Goal: Task Accomplishment & Management: Manage account settings

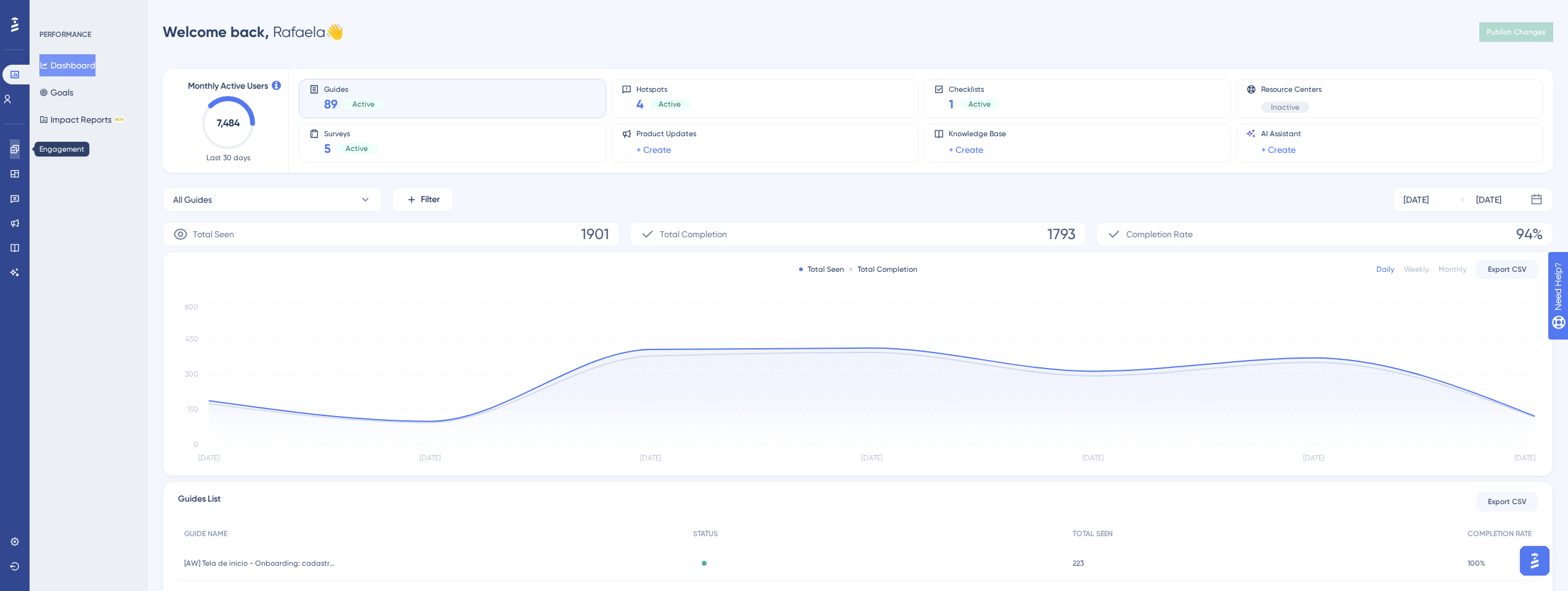
click at [17, 149] on icon at bounding box center [14, 149] width 10 height 10
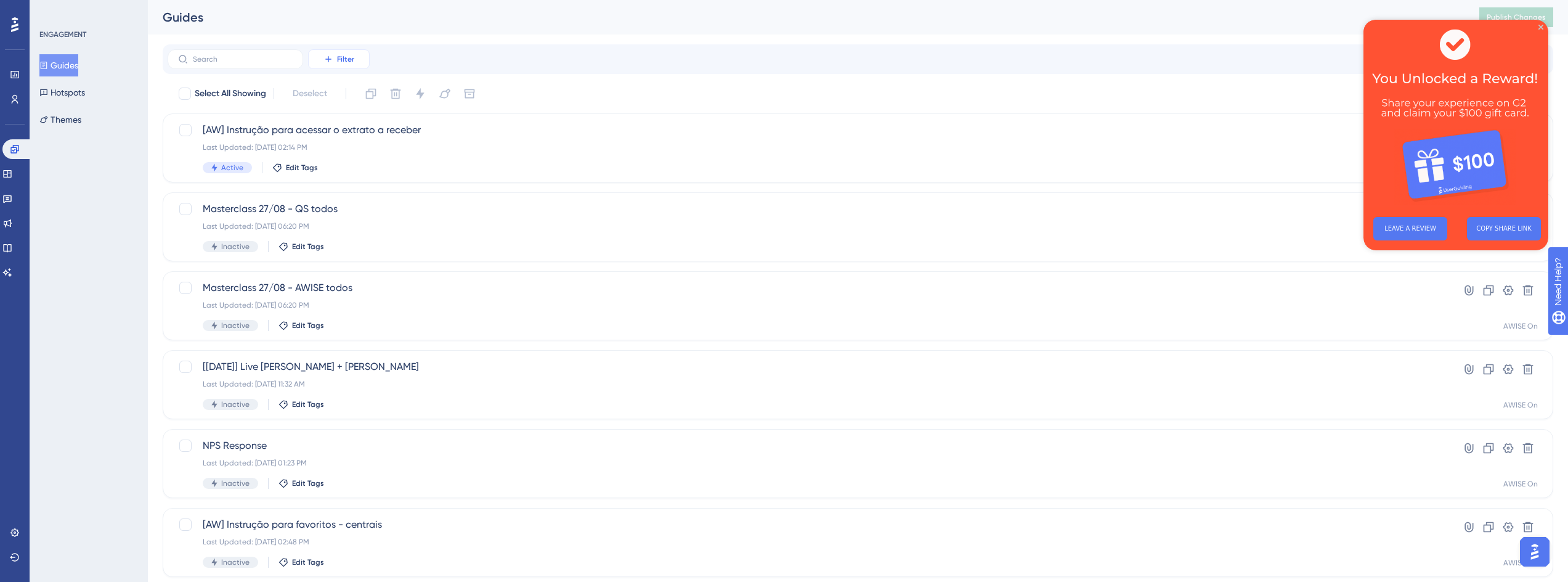
click at [320, 61] on button "Filter" at bounding box center [339, 59] width 62 height 20
click at [342, 163] on span "Status" at bounding box center [339, 168] width 26 height 15
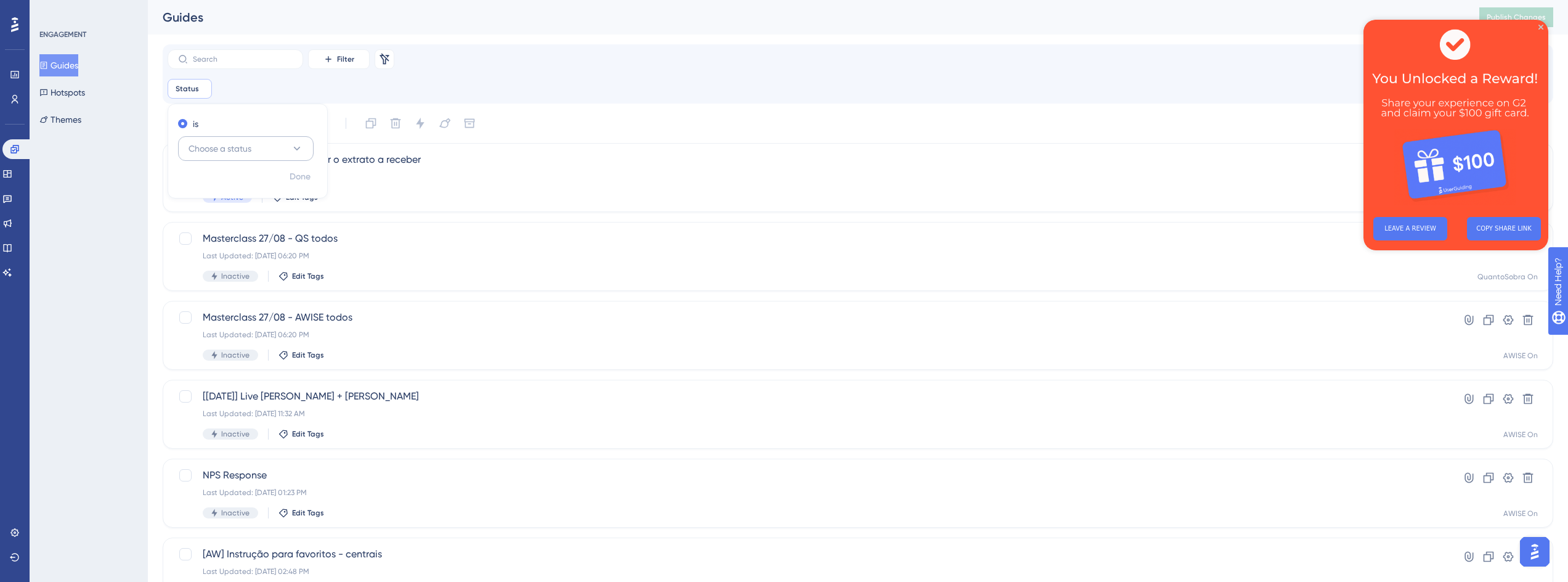
click at [233, 152] on span "Choose a status" at bounding box center [220, 149] width 63 height 15
click at [241, 188] on div "Active Active" at bounding box center [246, 186] width 100 height 25
click at [298, 175] on span "Done" at bounding box center [300, 177] width 21 height 15
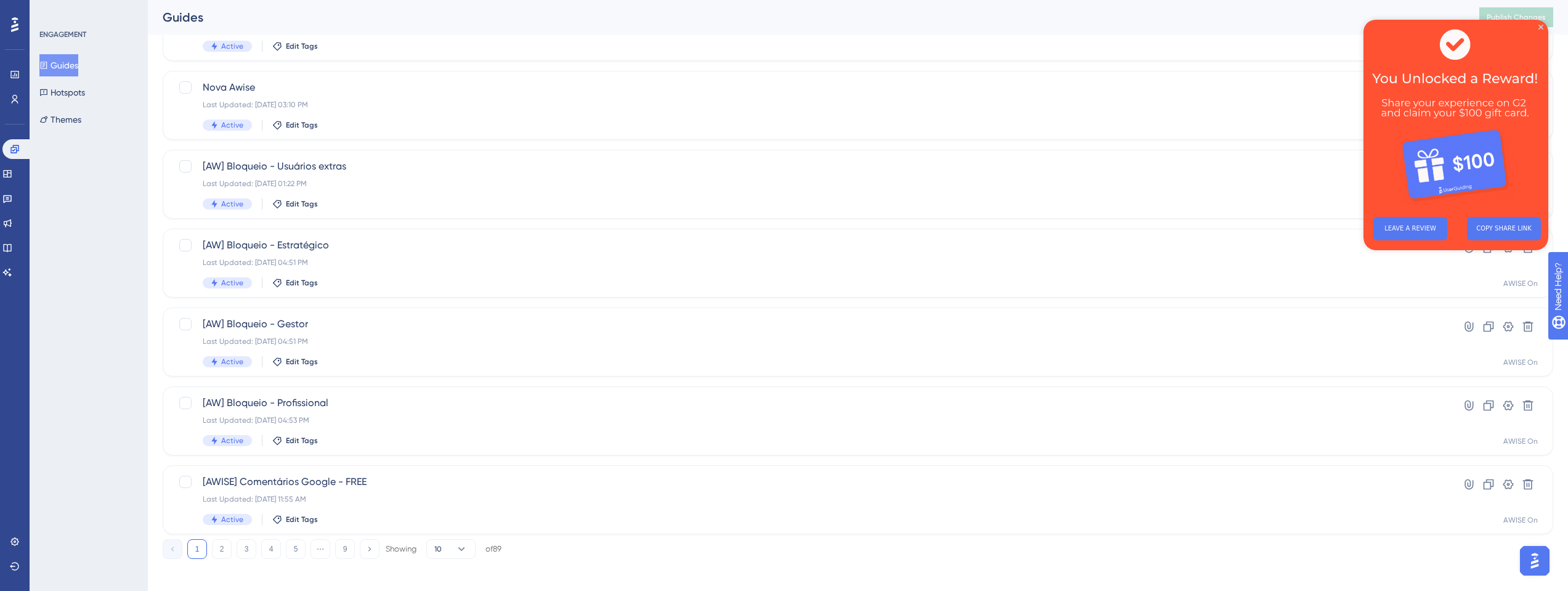
scroll to position [395, 0]
click at [222, 541] on button "2" at bounding box center [222, 541] width 20 height 20
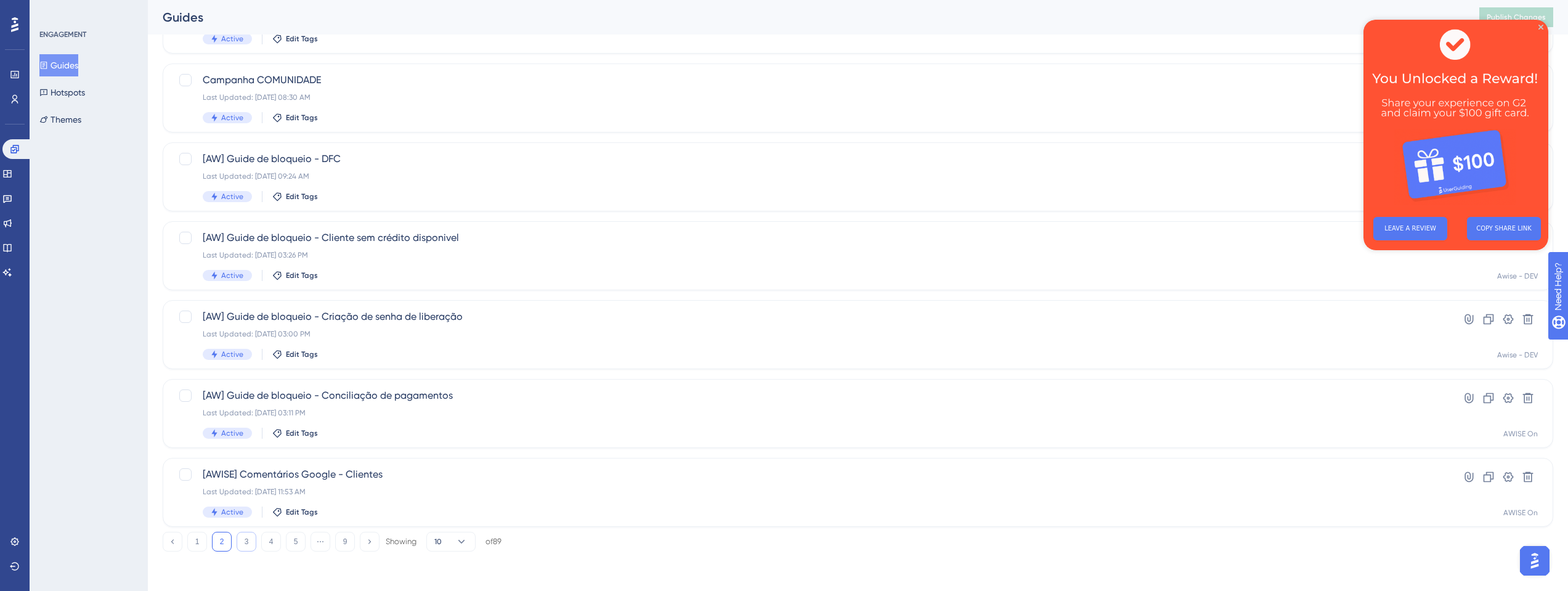
click at [242, 545] on button "3" at bounding box center [247, 541] width 20 height 20
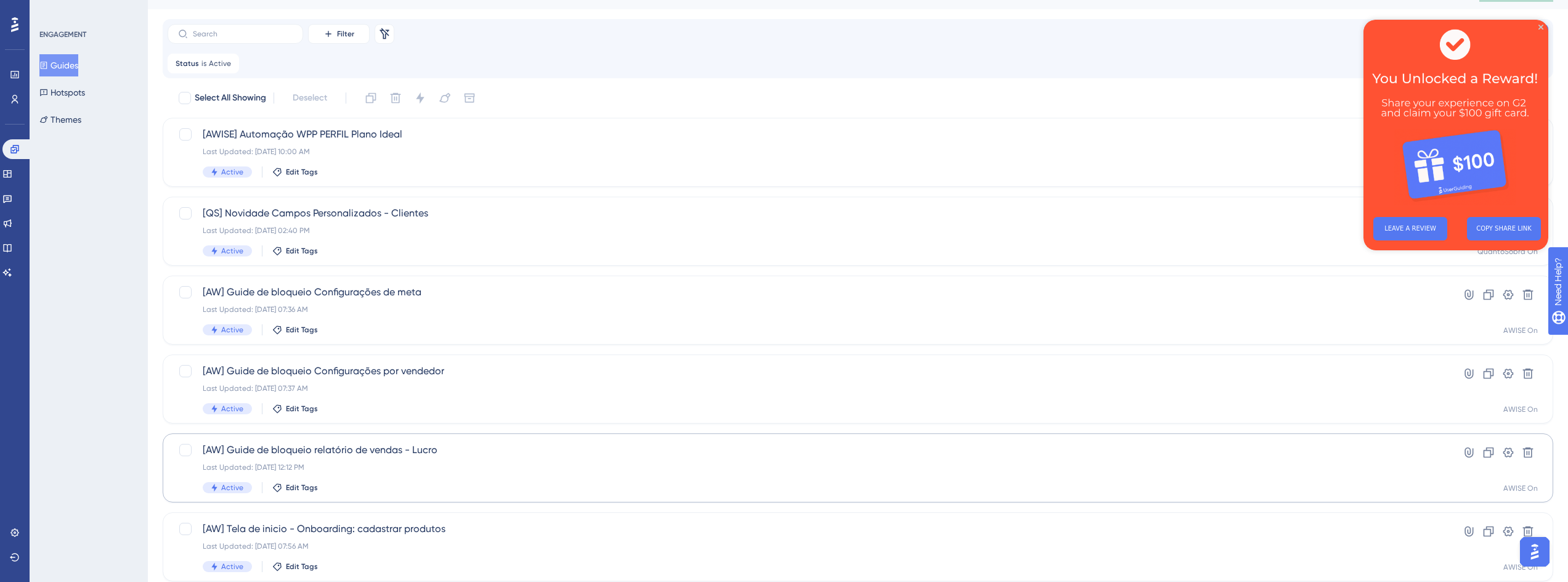
scroll to position [0, 0]
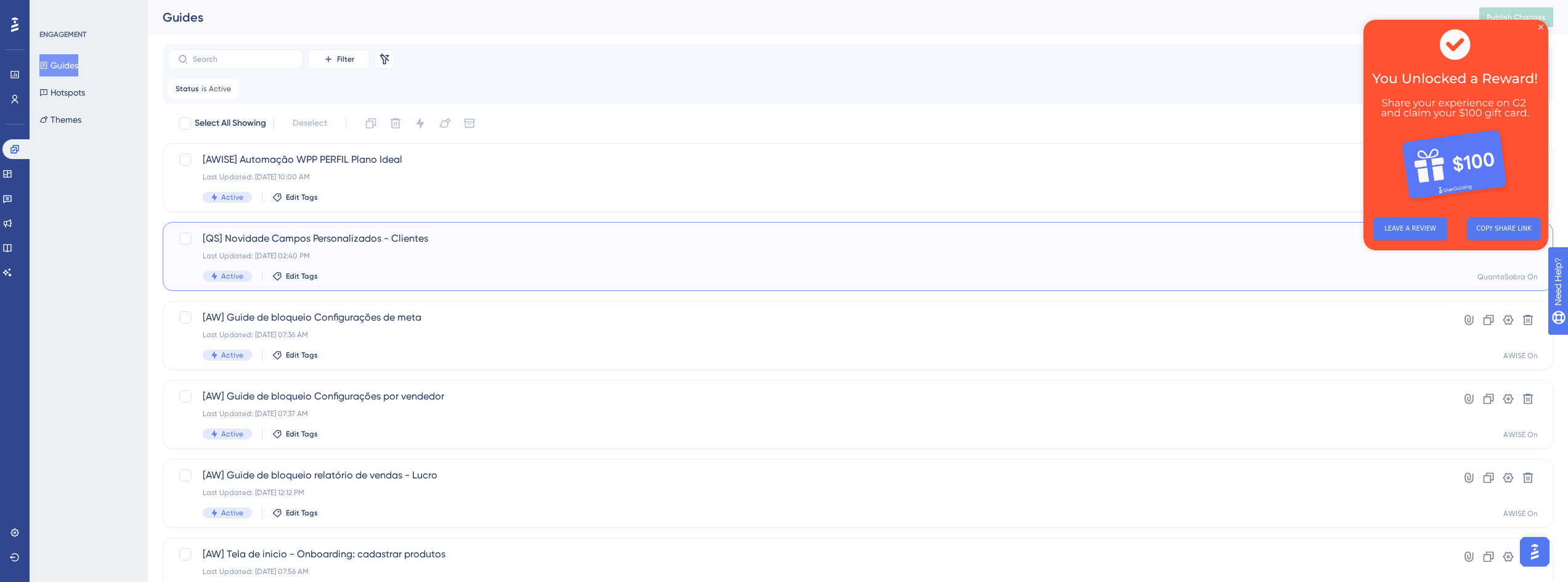
click at [394, 243] on span "[QS] Novidade Campos Personalizados - Clientes" at bounding box center [809, 238] width 1212 height 15
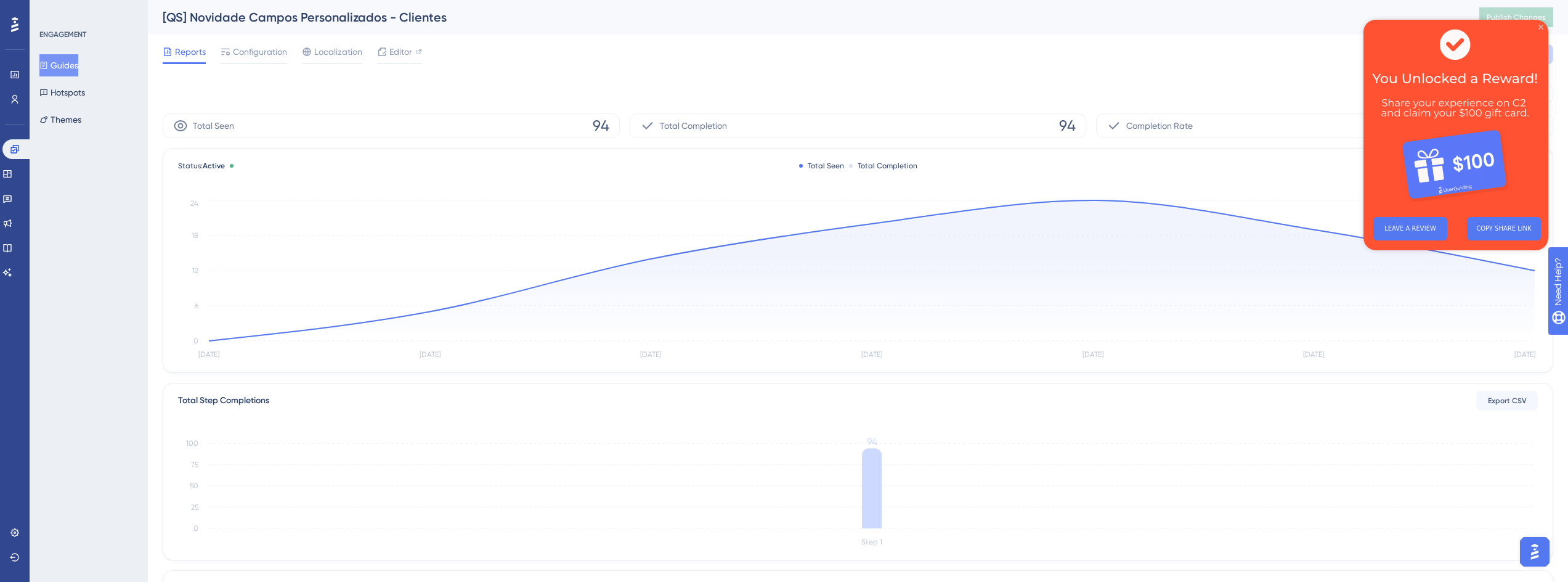
click at [1539, 28] on icon "Close Preview" at bounding box center [1540, 27] width 5 height 5
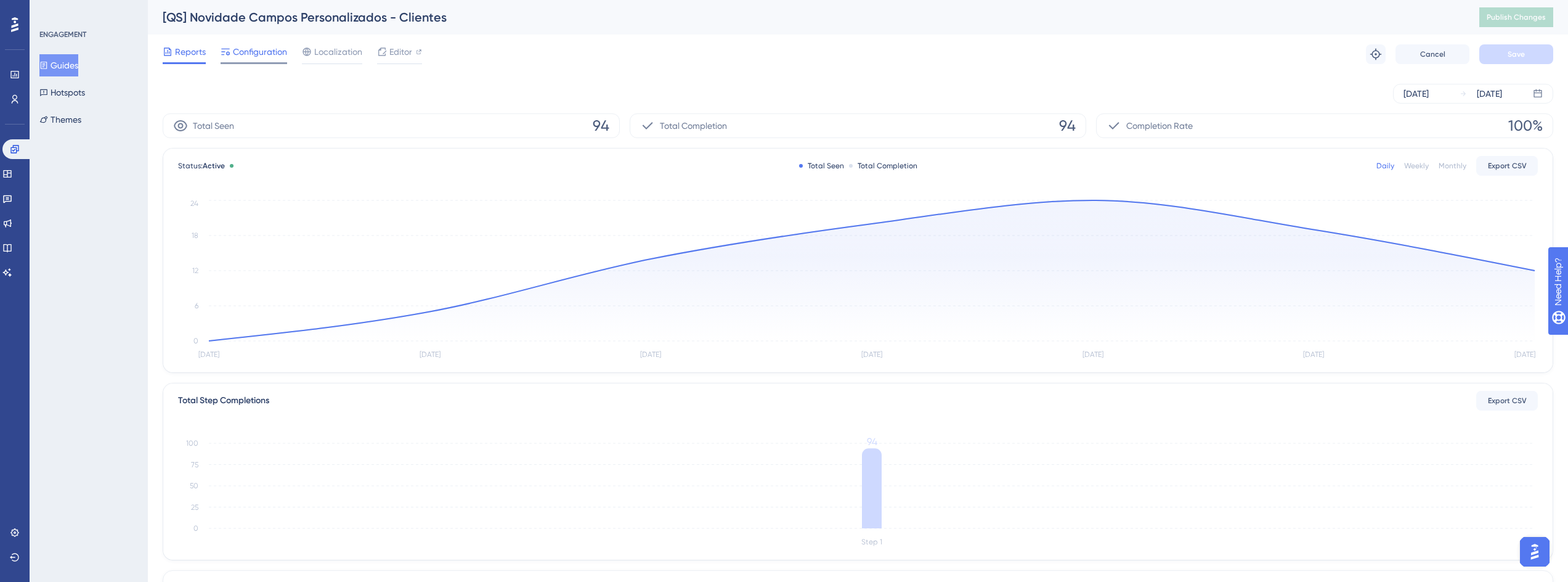
click at [241, 56] on span "Configuration" at bounding box center [260, 52] width 54 height 15
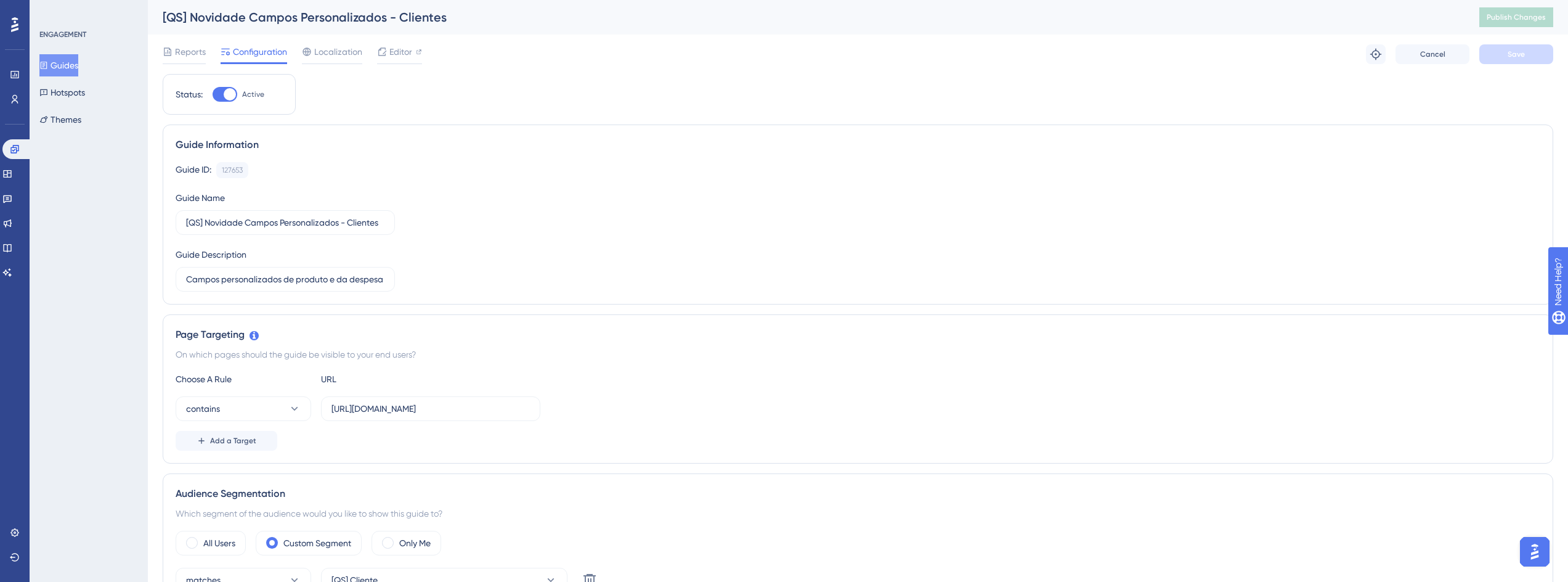
click at [219, 93] on div at bounding box center [225, 95] width 25 height 15
click at [213, 94] on input "Active" at bounding box center [212, 94] width 1 height 1
checkbox input "false"
click at [1502, 0] on html "✨ Save My Spot!✨" at bounding box center [790, 107] width 1577 height 273
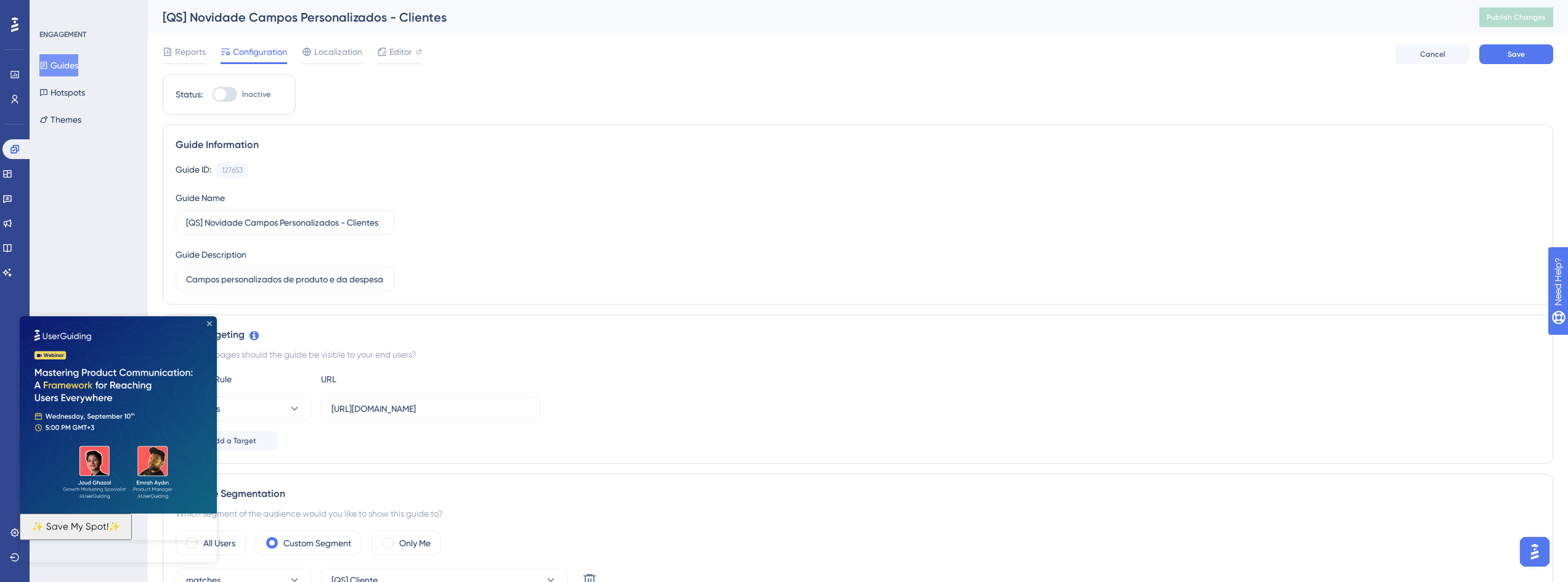
click at [209, 326] on icon "Close Preview" at bounding box center [209, 323] width 5 height 5
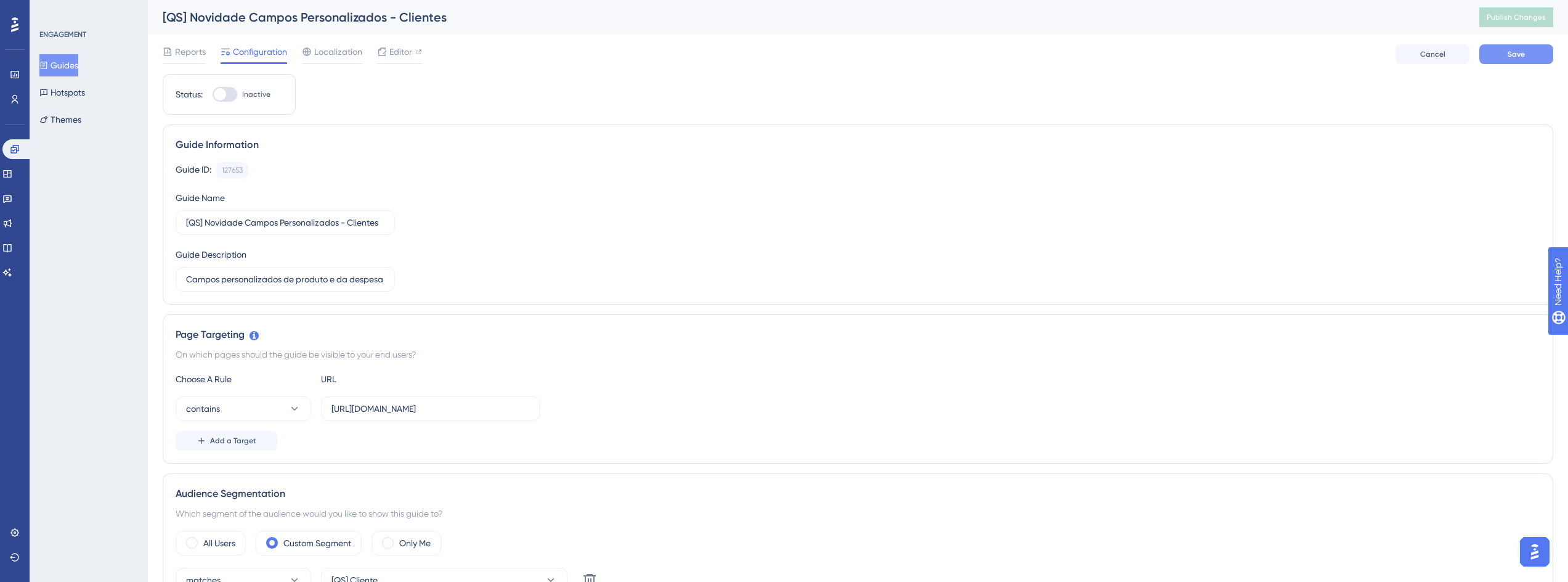
click at [1508, 50] on span "Save" at bounding box center [1516, 54] width 17 height 10
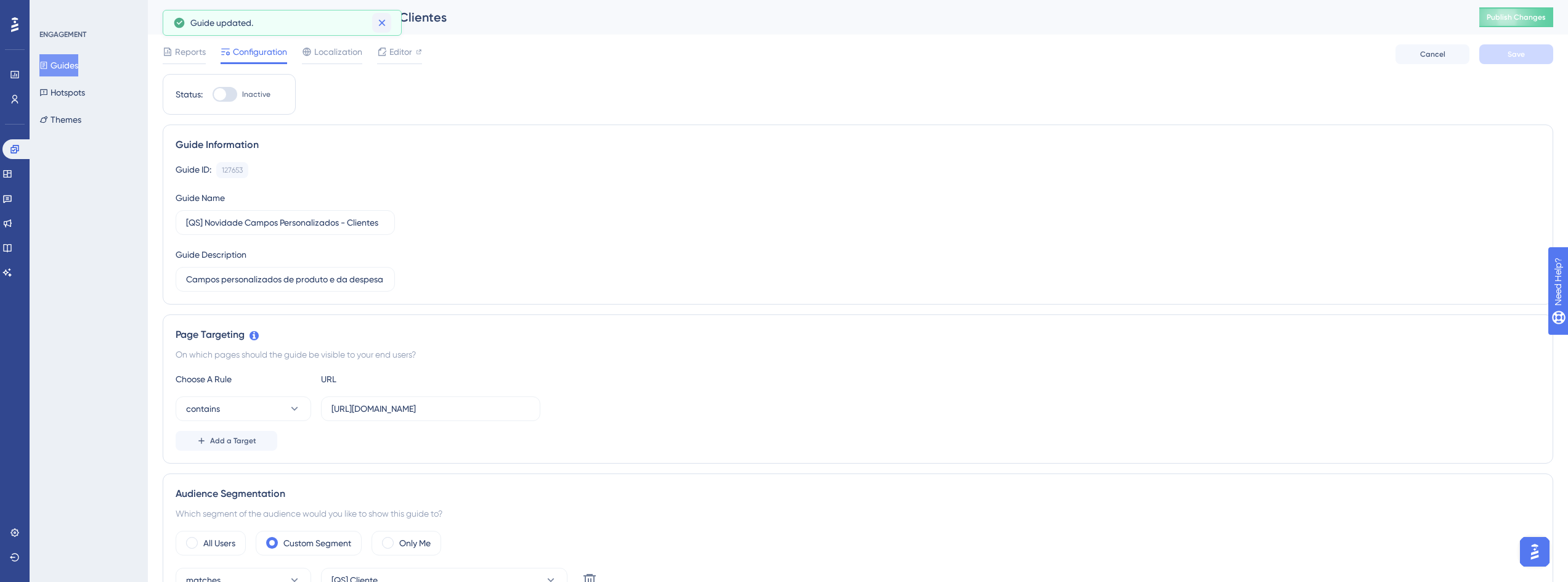
click at [380, 19] on icon at bounding box center [382, 23] width 12 height 12
click at [189, 52] on span "Reports" at bounding box center [190, 52] width 31 height 15
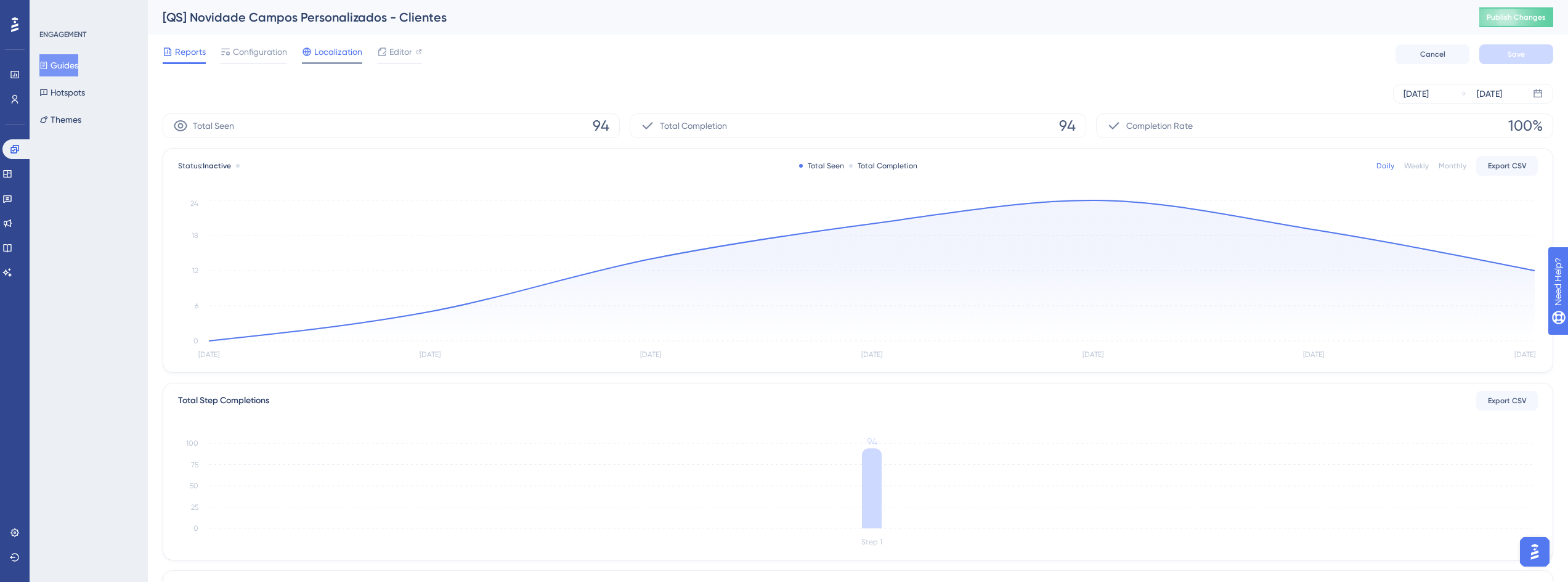
click at [320, 56] on span "Localization" at bounding box center [338, 52] width 48 height 15
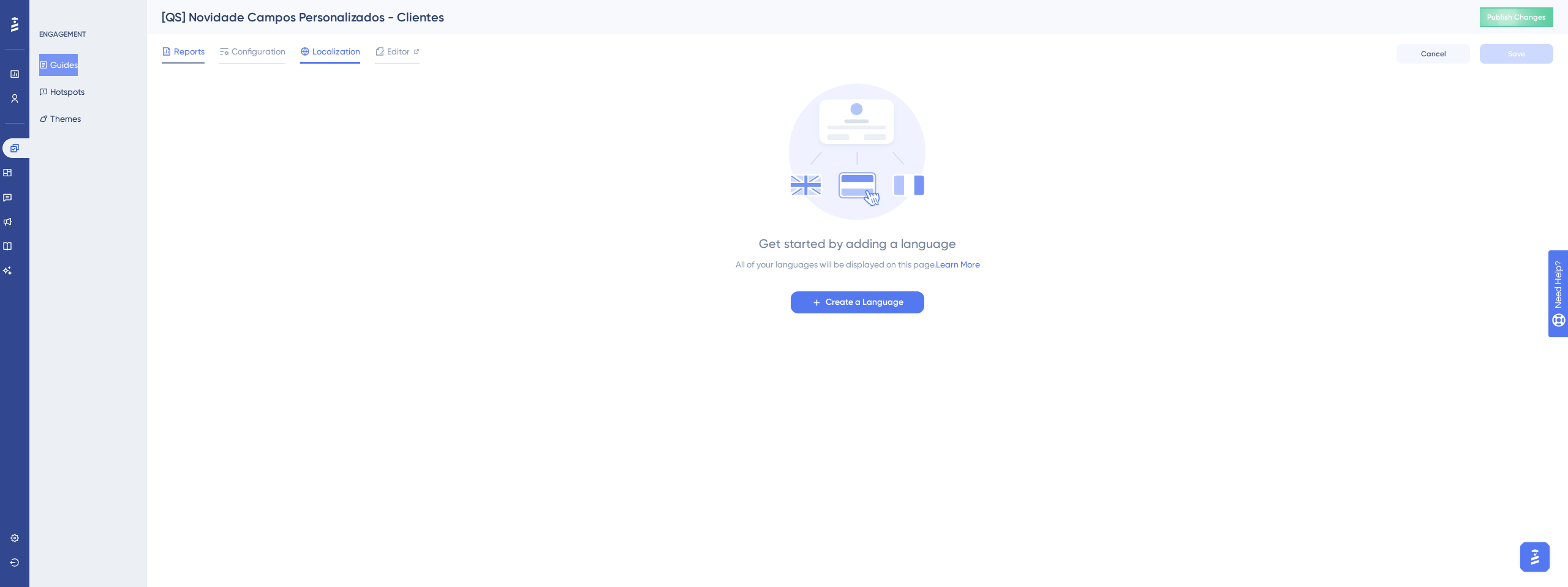
click at [171, 52] on icon at bounding box center [166, 51] width 10 height 10
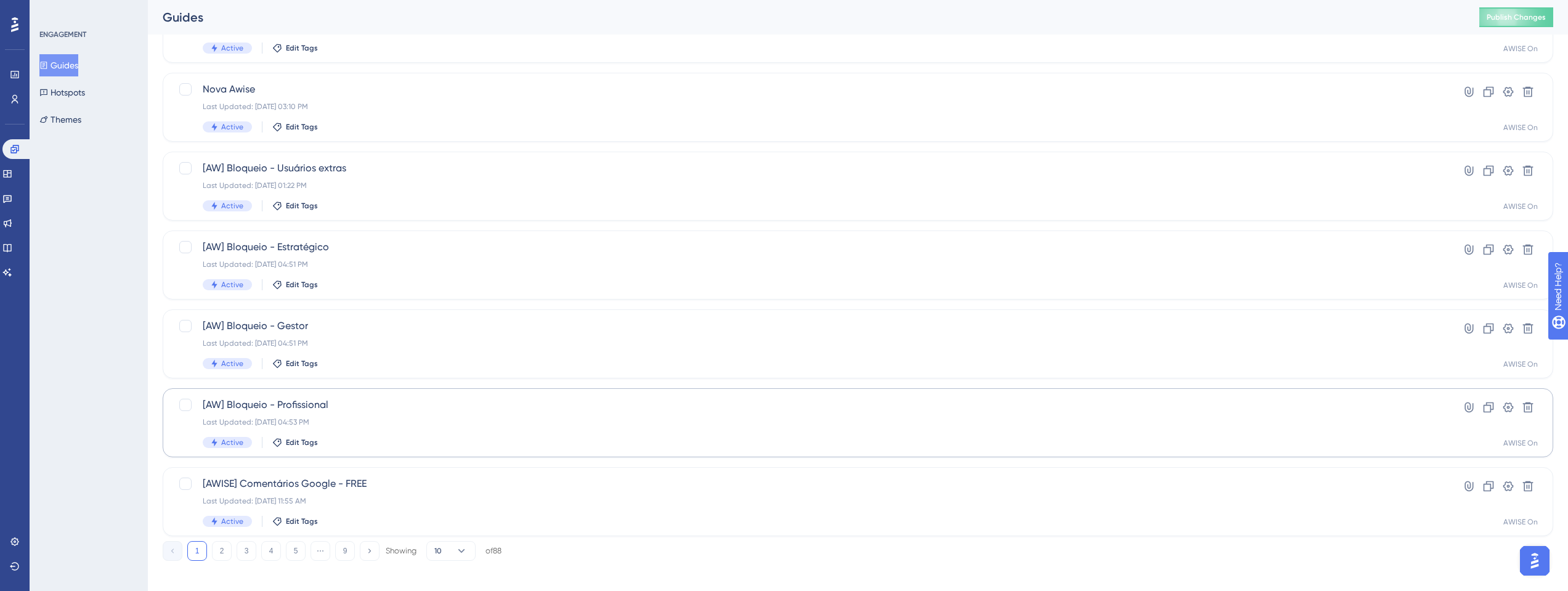
scroll to position [395, 0]
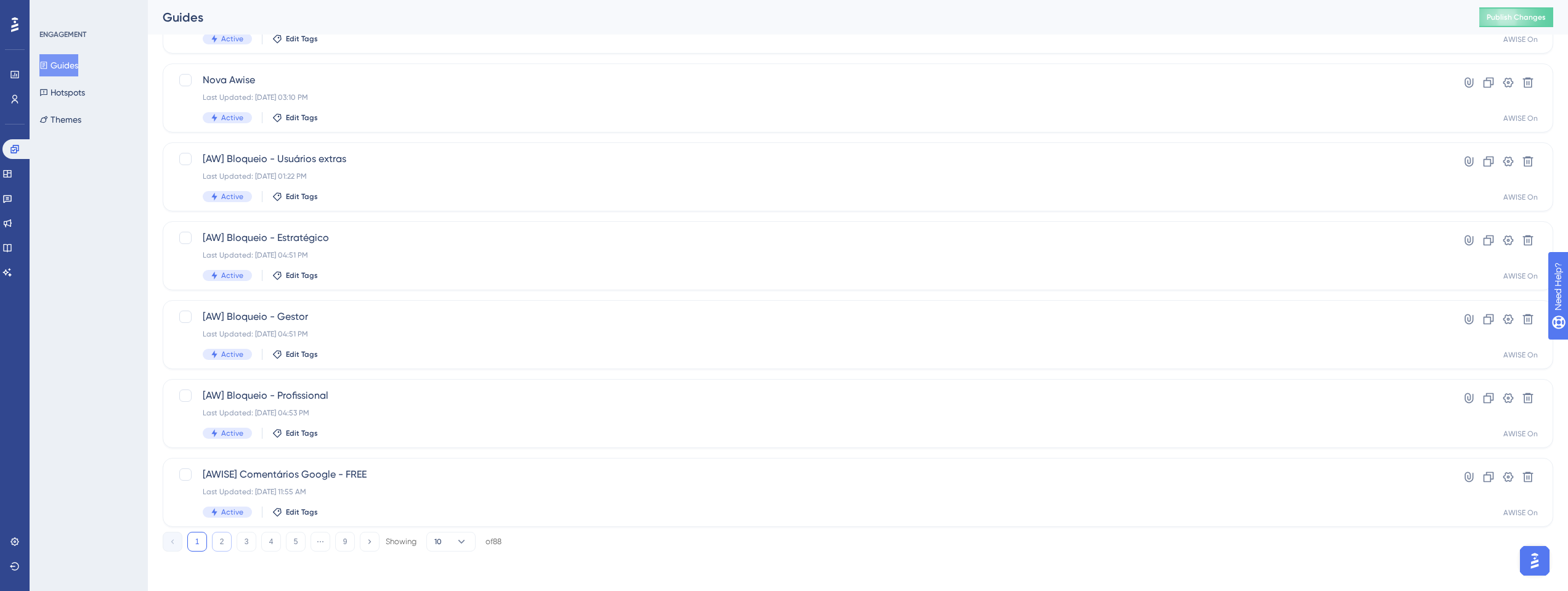
click at [222, 535] on button "2" at bounding box center [222, 541] width 20 height 20
click at [249, 543] on button "3" at bounding box center [247, 541] width 20 height 20
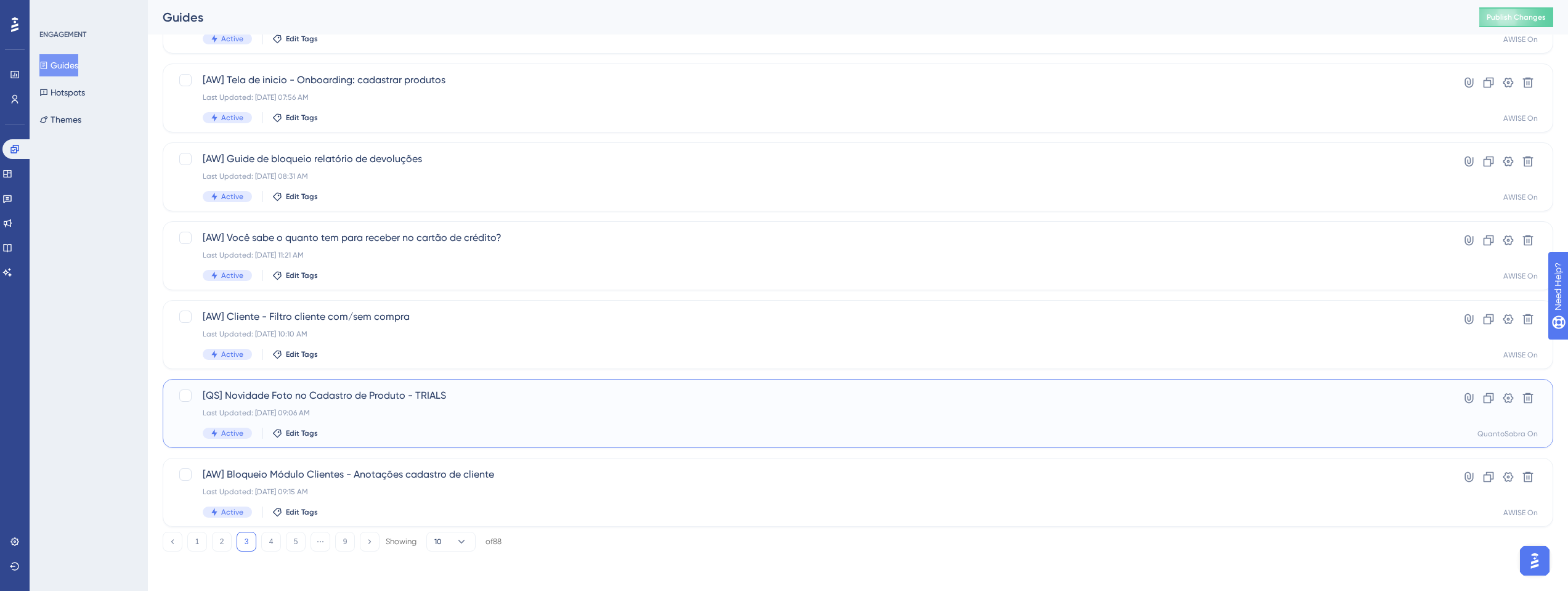
click at [222, 400] on span "[QS] Novidade Foto no Cadastro de Produto - TRIALS" at bounding box center [809, 396] width 1212 height 15
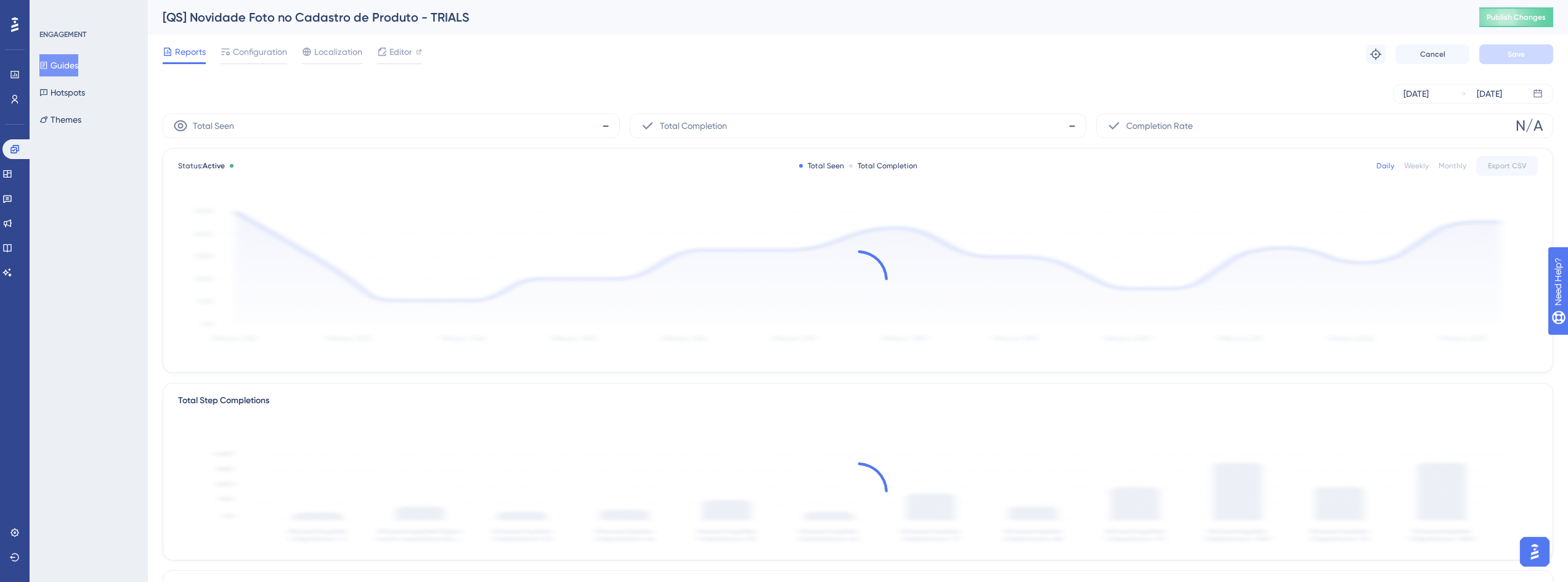
click at [242, 393] on div "Total Step Completions" at bounding box center [223, 401] width 91 height 15
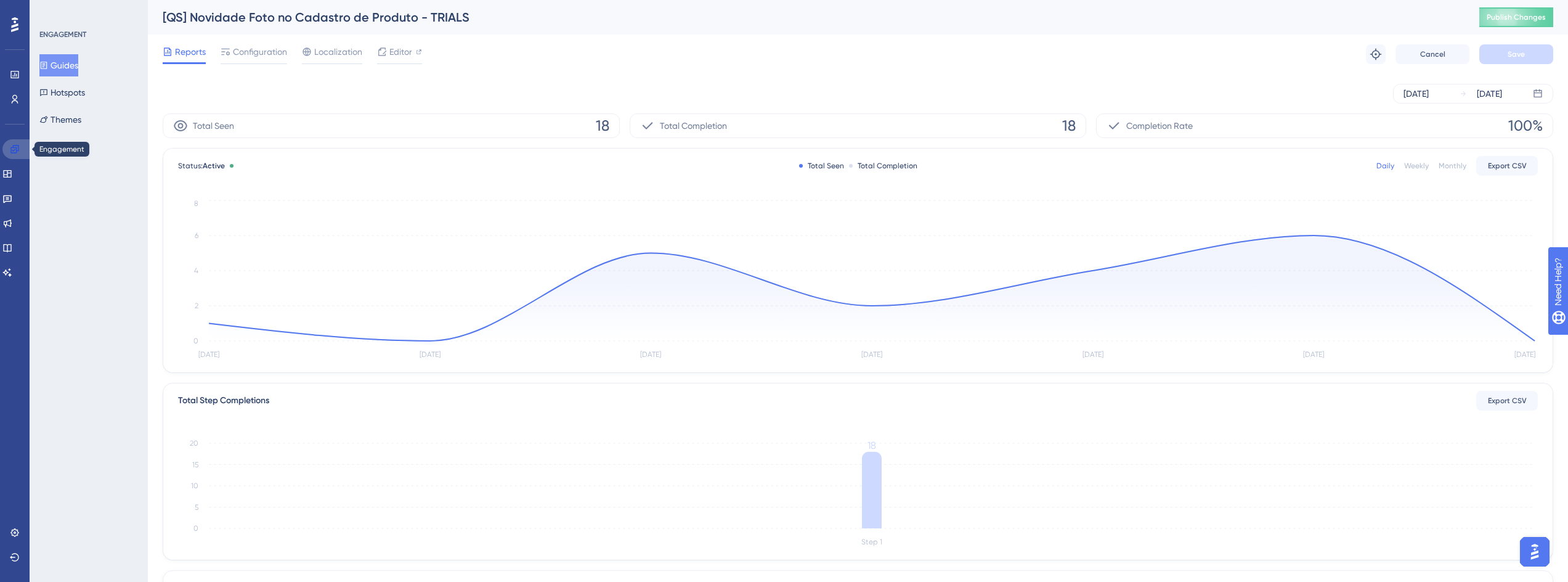
click at [15, 144] on icon at bounding box center [14, 149] width 10 height 10
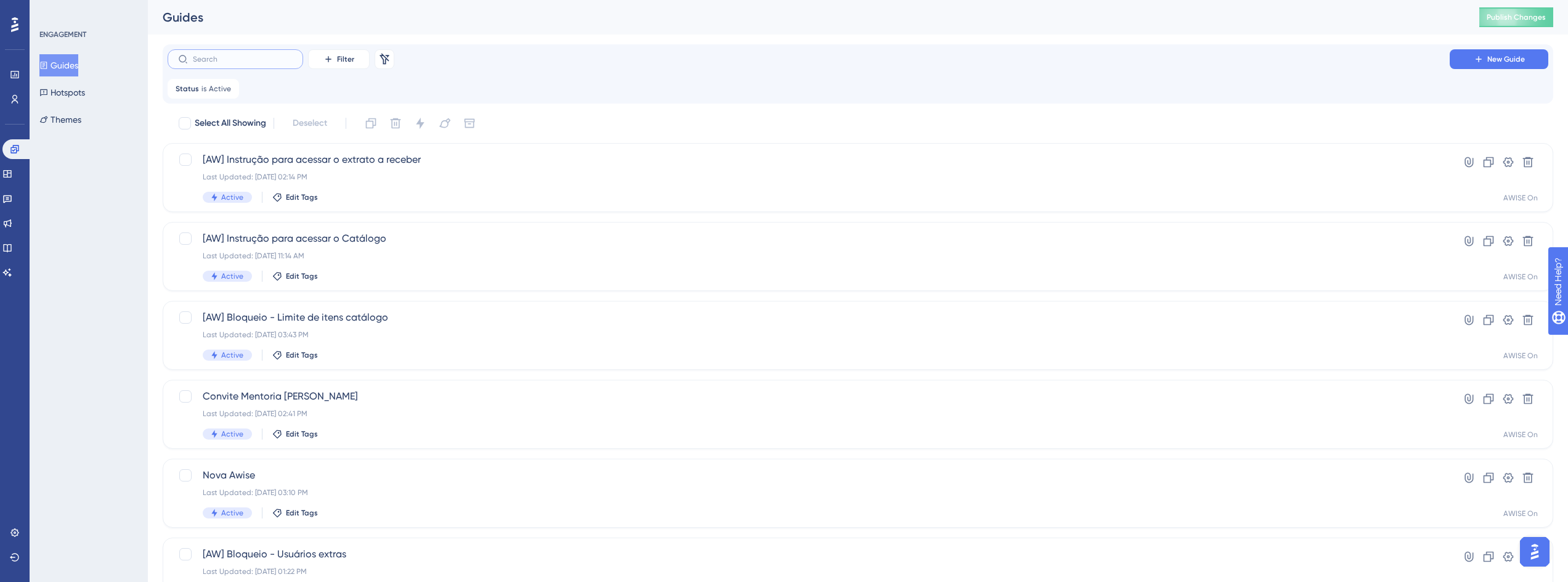
click at [264, 62] on input "text" at bounding box center [243, 59] width 100 height 8
type input "QS"
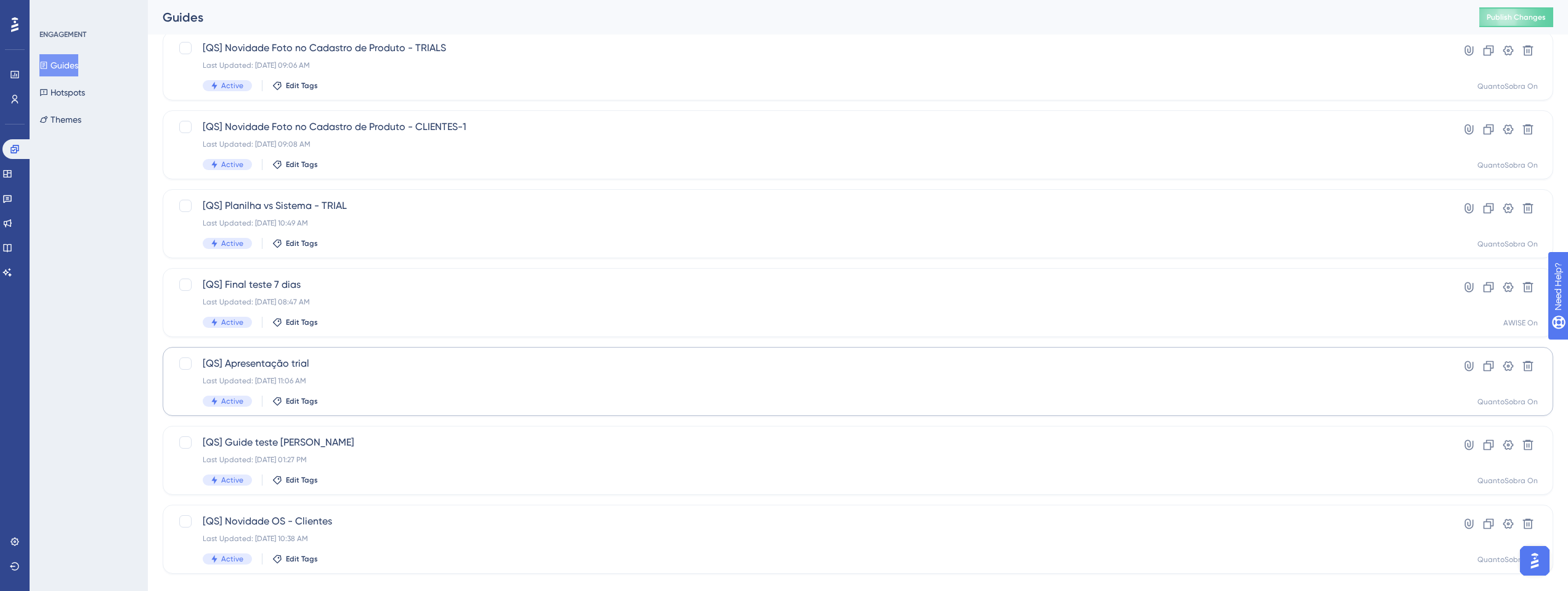
scroll to position [134, 0]
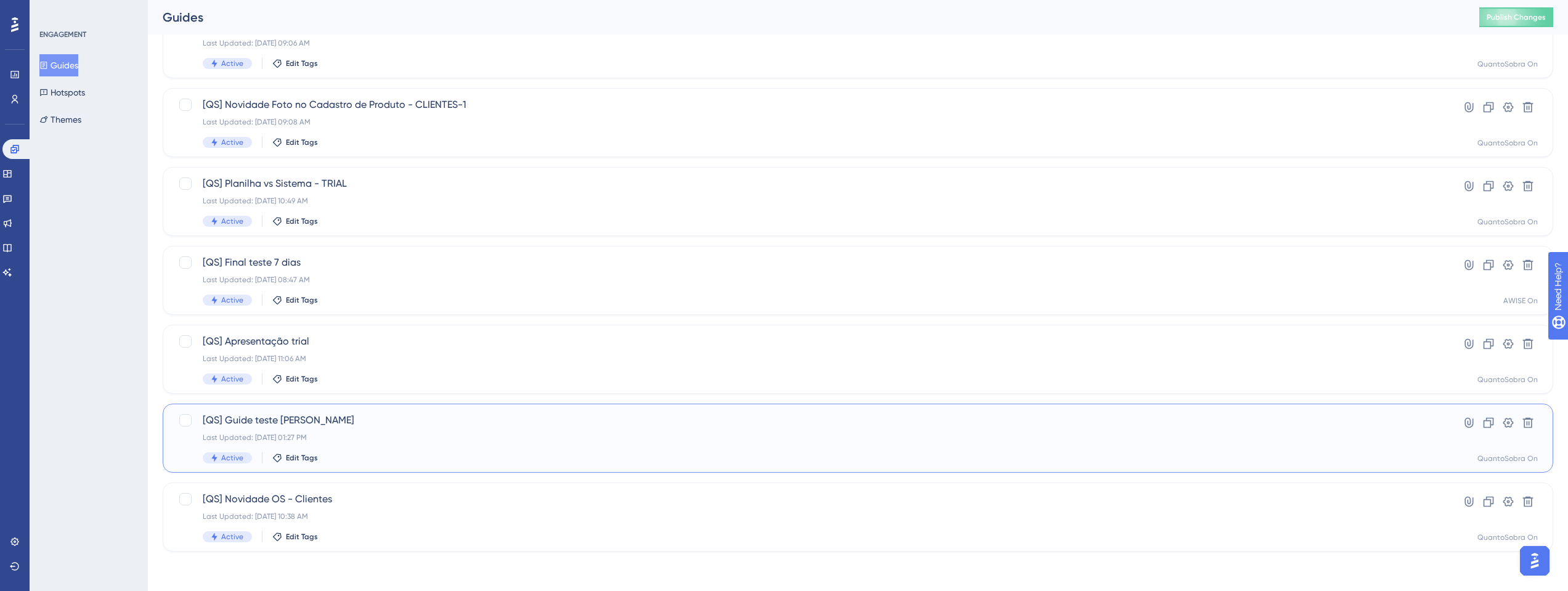
click at [241, 456] on span "Active" at bounding box center [232, 457] width 23 height 10
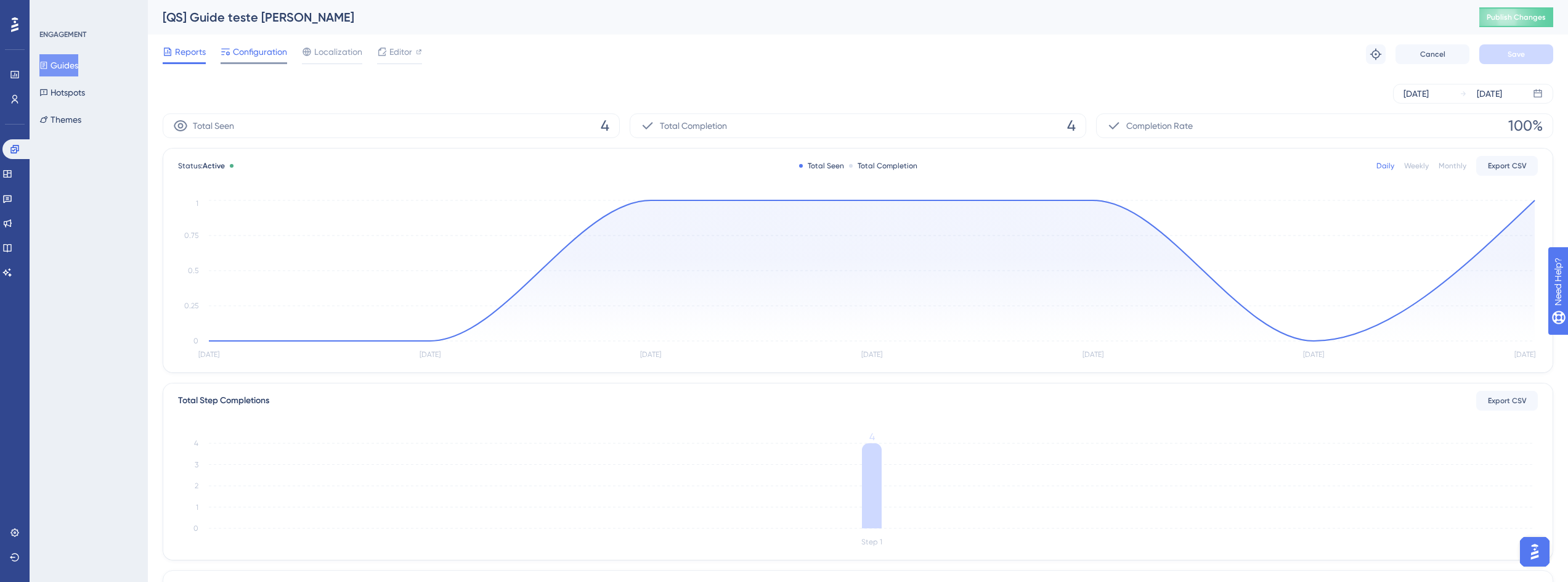
click at [261, 48] on span "Configuration" at bounding box center [260, 52] width 54 height 15
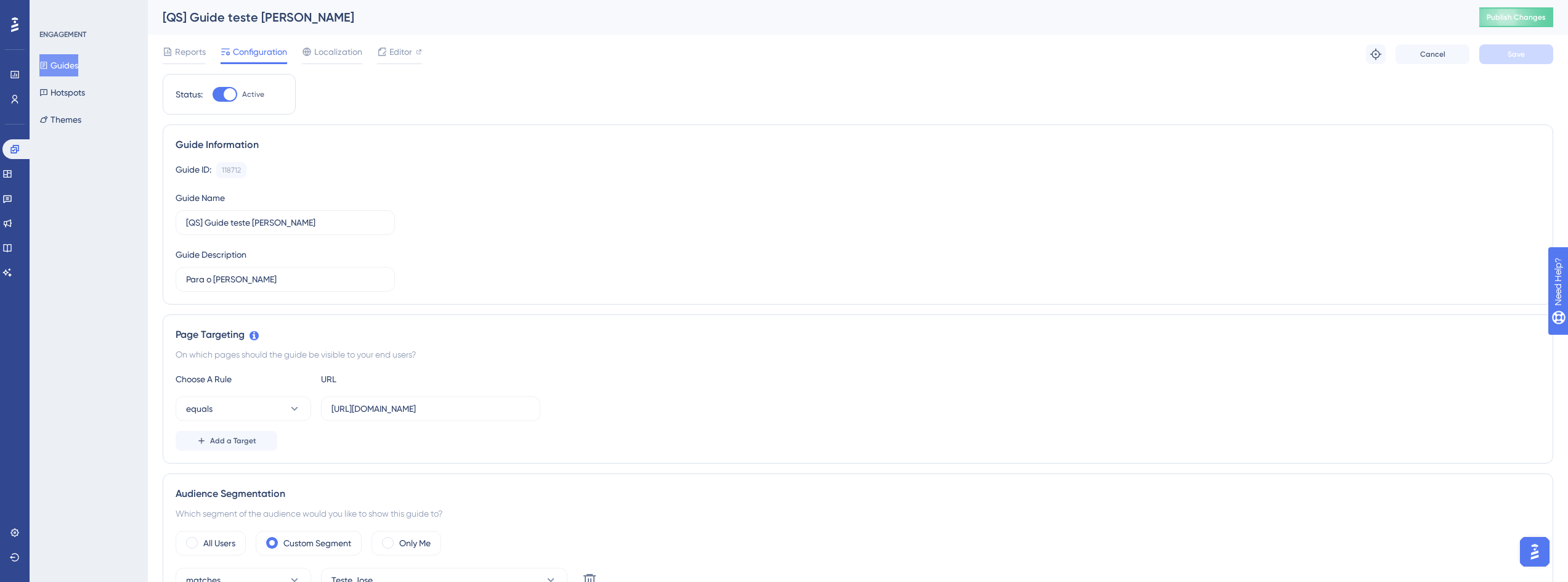
click at [222, 91] on div at bounding box center [225, 95] width 25 height 15
click at [213, 94] on input "Active" at bounding box center [212, 94] width 1 height 1
checkbox input "false"
click at [1509, 59] on button "Save" at bounding box center [1516, 54] width 74 height 20
click at [383, 23] on icon at bounding box center [382, 23] width 12 height 12
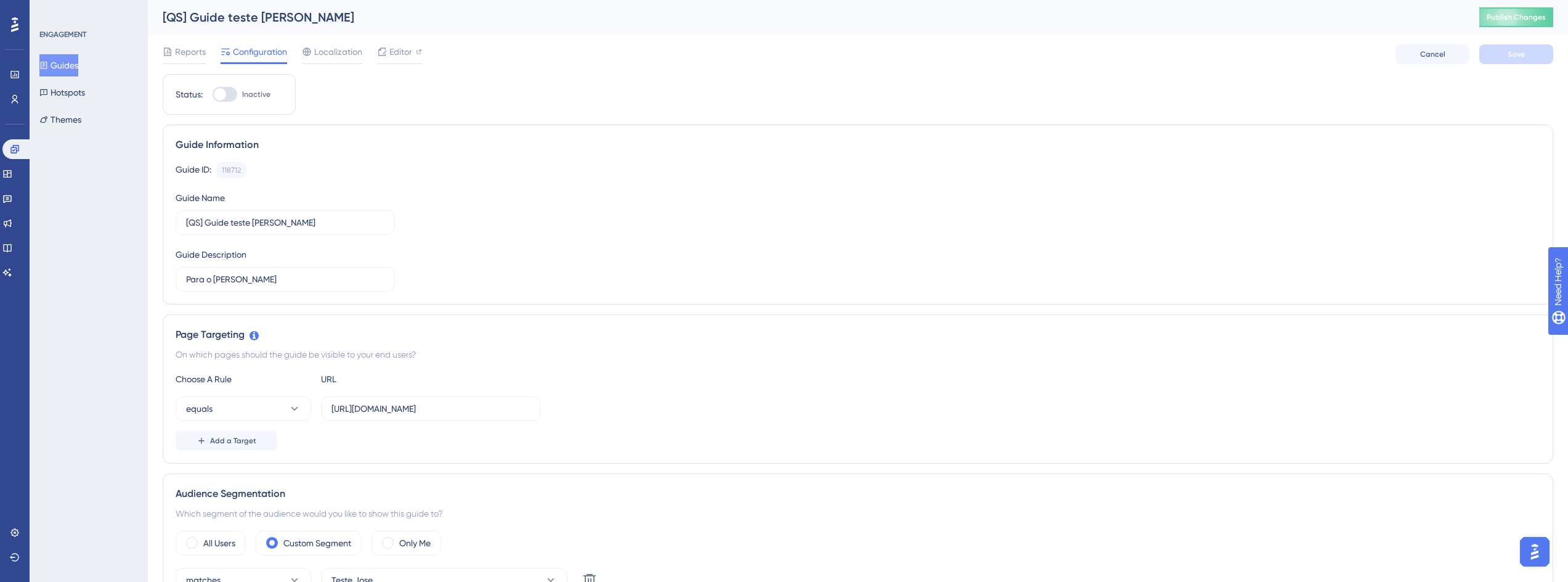
click at [78, 65] on button "Guides" at bounding box center [59, 65] width 39 height 23
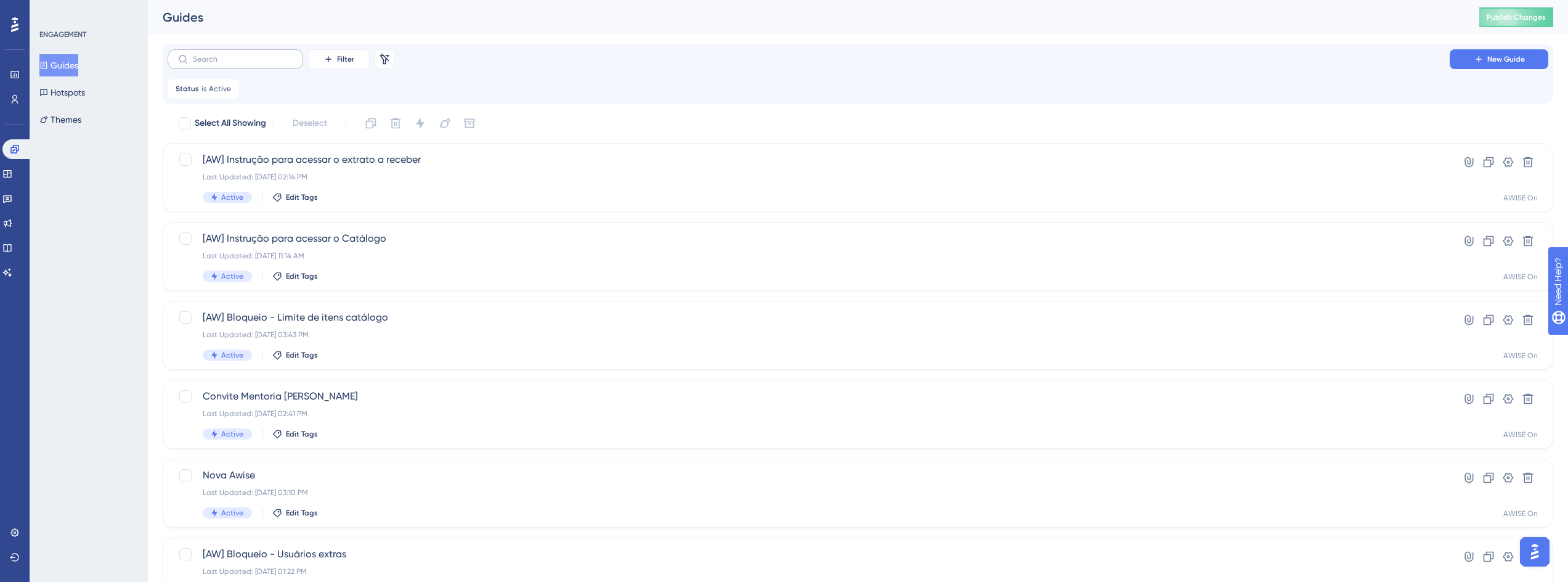
click at [268, 67] on label at bounding box center [235, 59] width 135 height 20
click at [268, 63] on input "text" at bounding box center [243, 59] width 100 height 8
type input "qs"
click at [308, 238] on span "[QS] Novidade Foto no Cadastro de Produto - CLIENTES-1" at bounding box center [809, 238] width 1212 height 15
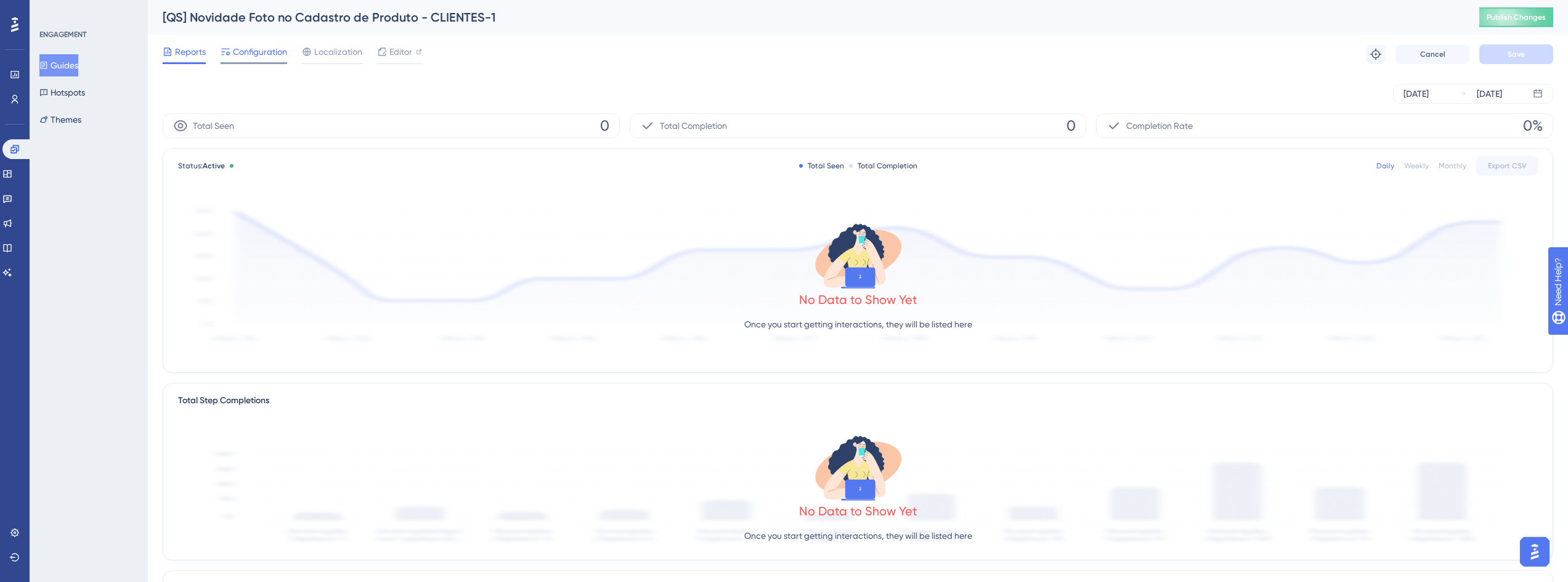
click at [268, 46] on span "Configuration" at bounding box center [260, 52] width 54 height 15
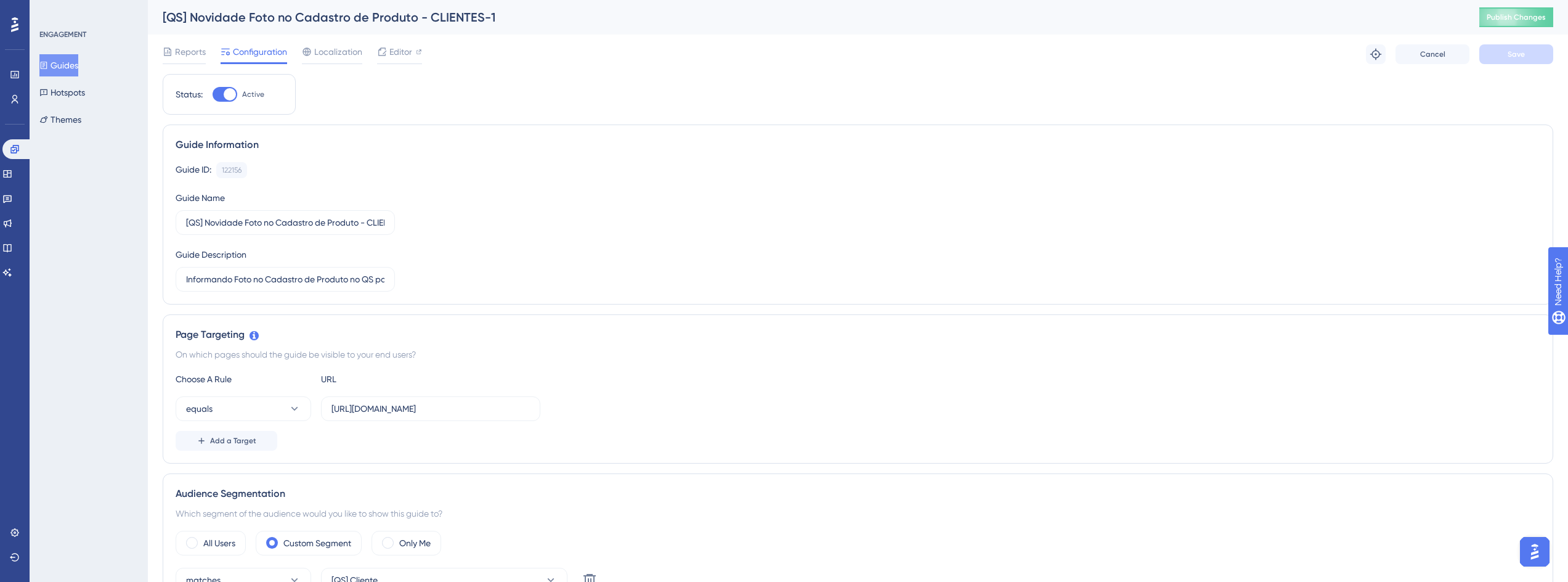
click at [227, 94] on div at bounding box center [230, 94] width 12 height 12
click at [213, 94] on input "Active" at bounding box center [212, 94] width 1 height 1
checkbox input "false"
click at [1511, 56] on span "Save" at bounding box center [1516, 54] width 17 height 10
click at [73, 65] on button "Guides" at bounding box center [59, 65] width 39 height 23
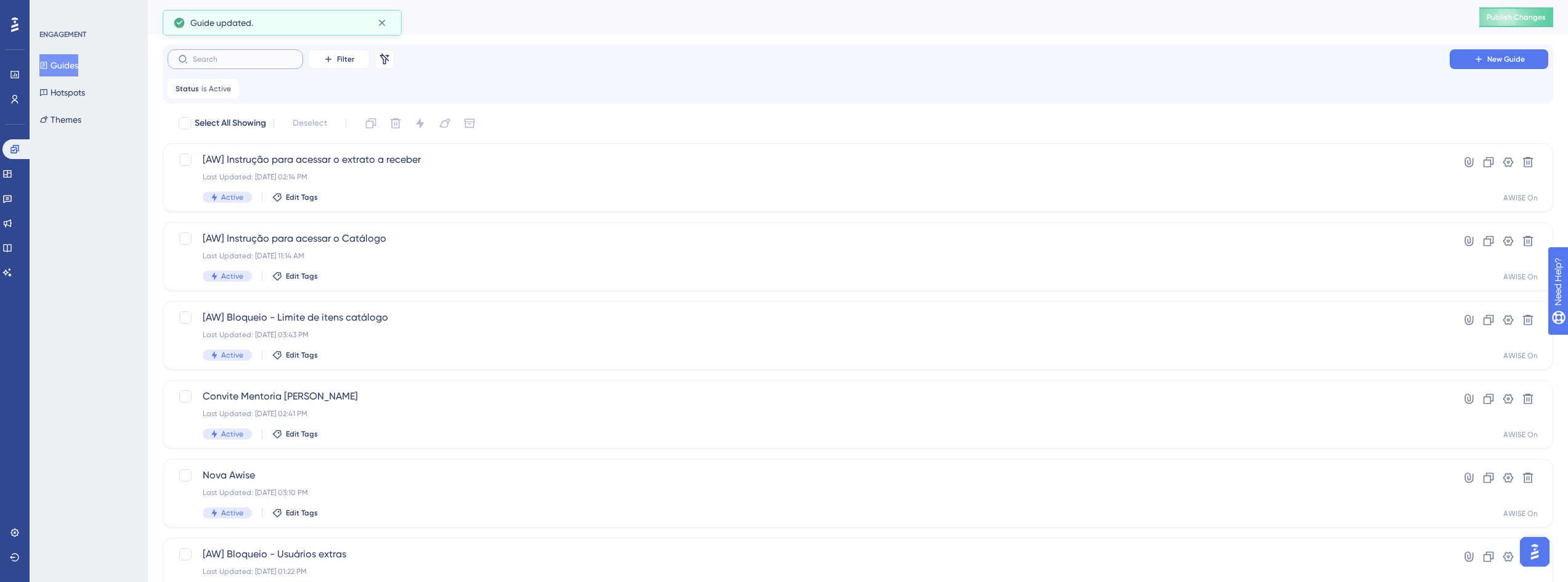
click at [269, 59] on input "text" at bounding box center [243, 59] width 100 height 8
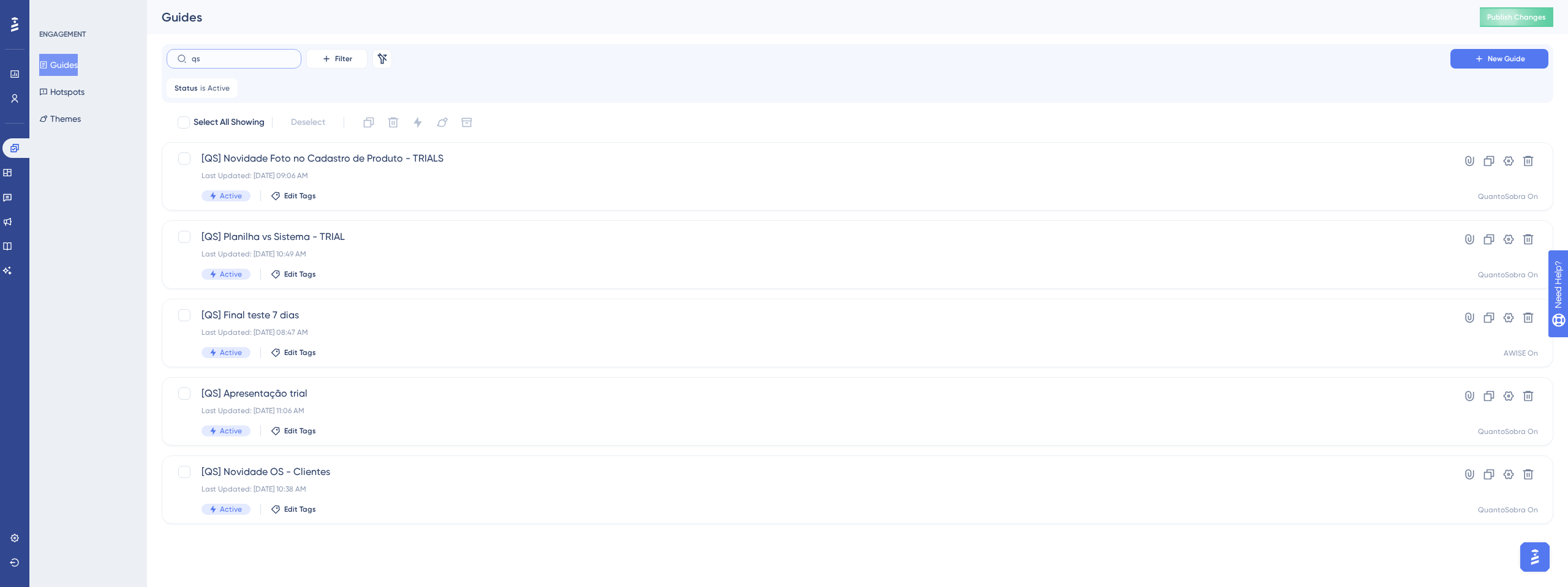
type input "qs"
click at [313, 471] on span "[QS] Novidade OS - Clientes" at bounding box center [809, 472] width 1214 height 15
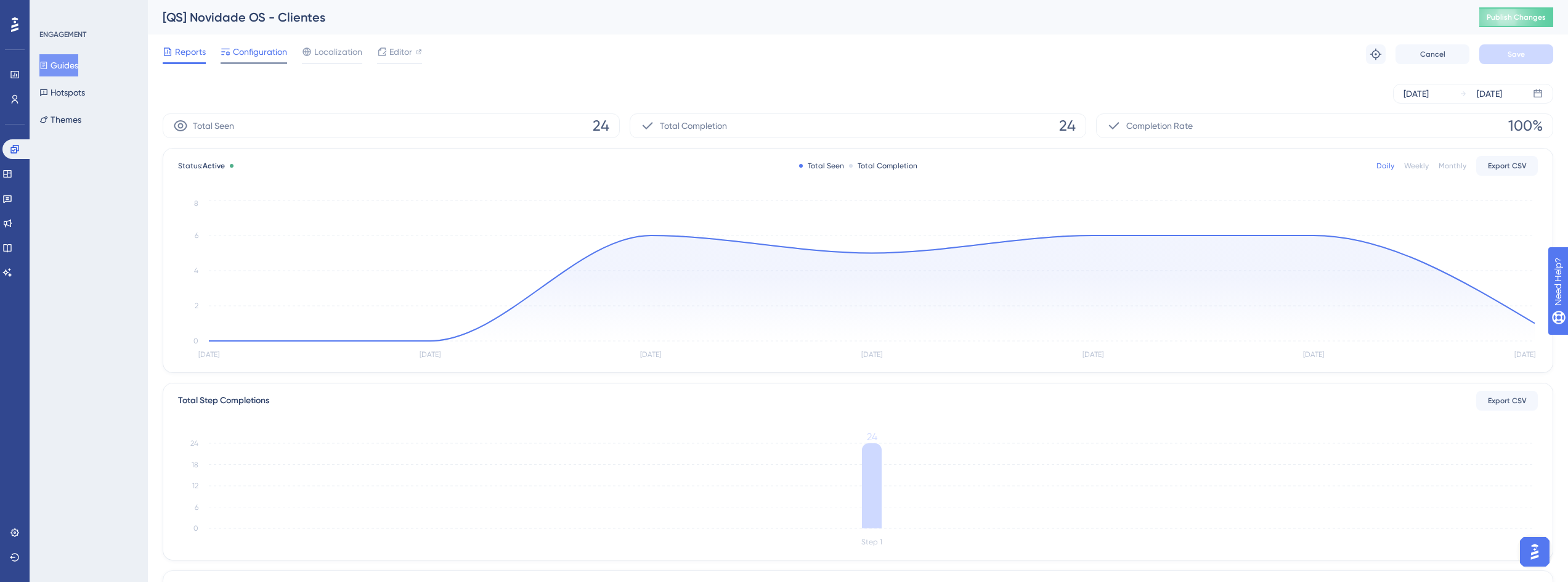
click at [239, 53] on span "Configuration" at bounding box center [260, 52] width 54 height 15
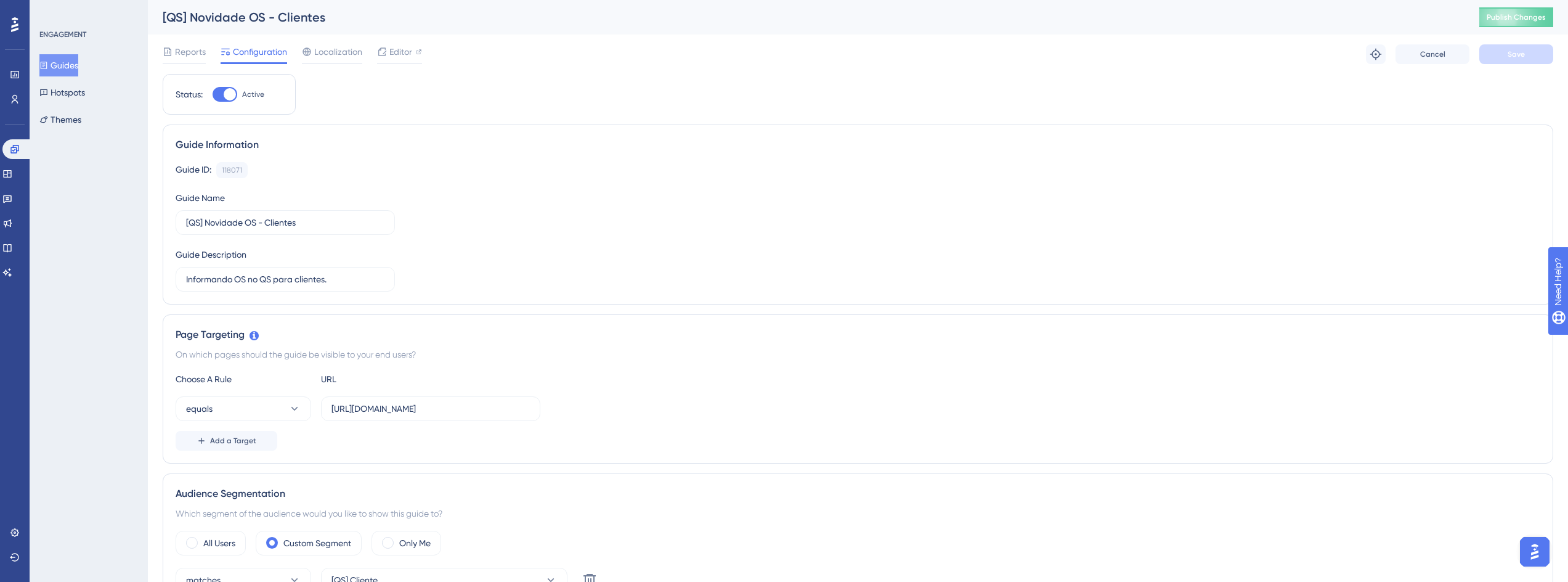
click at [221, 97] on div at bounding box center [225, 95] width 25 height 15
click at [213, 95] on input "Active" at bounding box center [212, 94] width 1 height 1
checkbox input "false"
click at [1502, 64] on div "Reports Configuration Localization Editor Cancel Save" at bounding box center [858, 54] width 1391 height 39
click at [1502, 58] on button "Save" at bounding box center [1516, 54] width 74 height 20
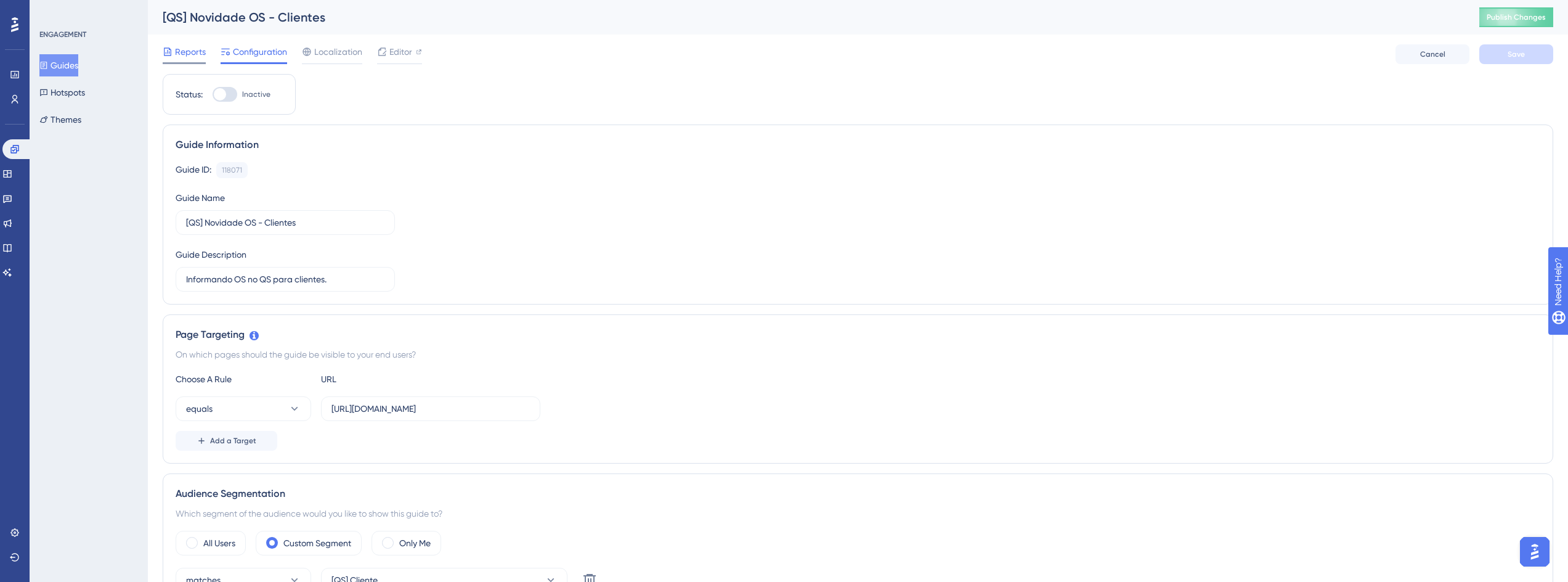
click at [186, 60] on div "Reports" at bounding box center [183, 54] width 43 height 20
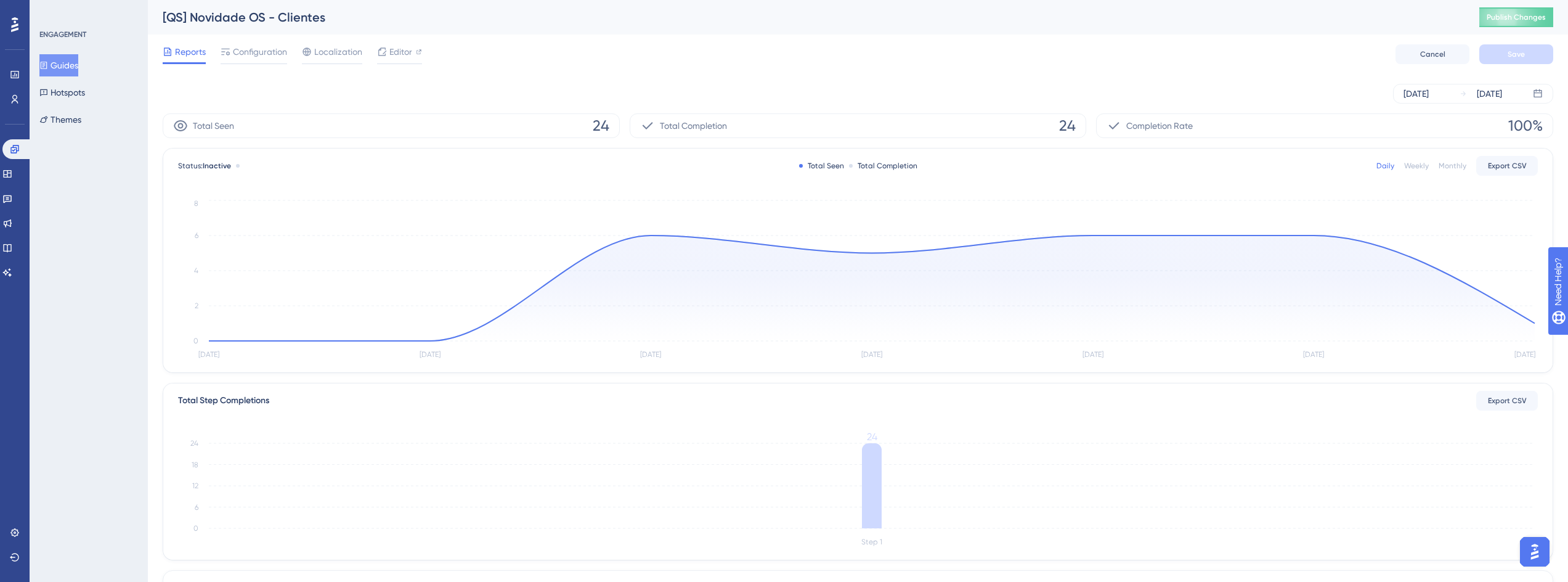
click at [196, 50] on span "Reports" at bounding box center [190, 52] width 31 height 15
